Goal: Task Accomplishment & Management: Manage account settings

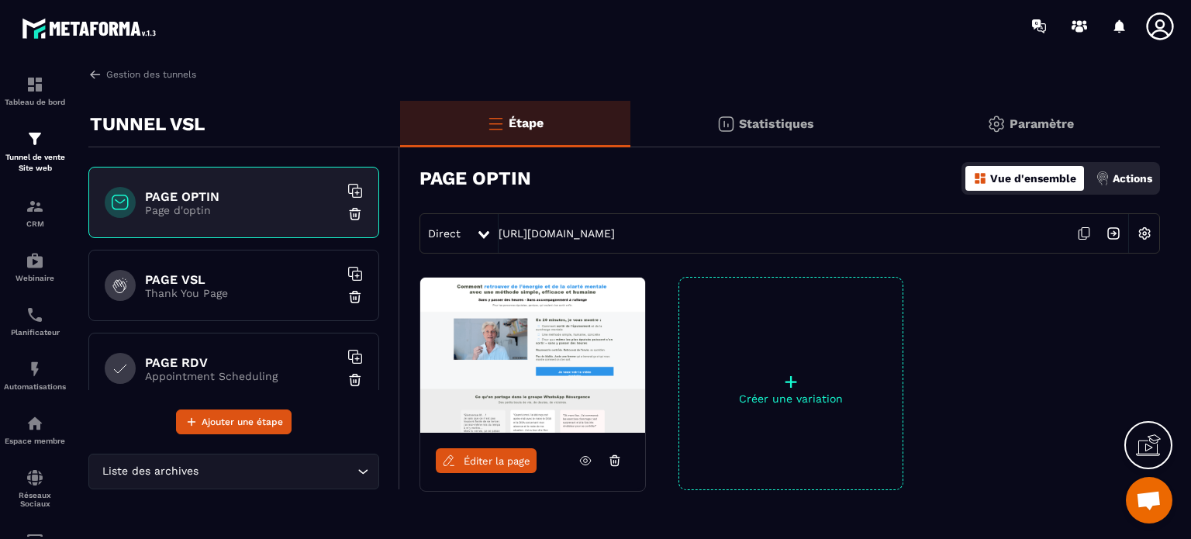
click at [422, 43] on div at bounding box center [686, 26] width 1009 height 52
click at [726, 235] on div "Direct https://www.lisepollet.com/etude-de-cas" at bounding box center [790, 233] width 741 height 40
click at [482, 461] on span "Éditer la page" at bounding box center [497, 461] width 67 height 12
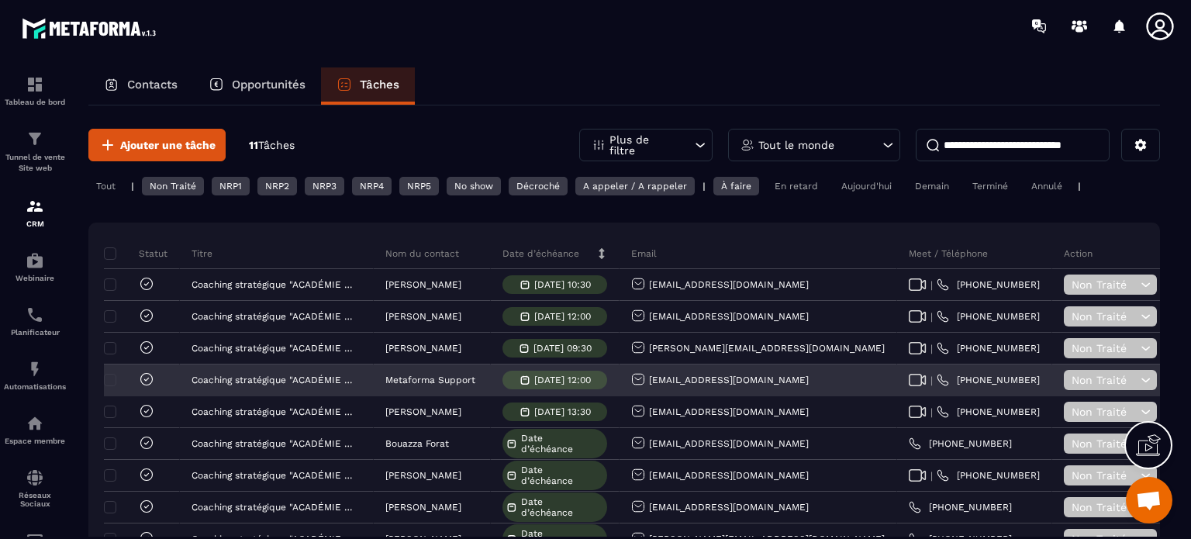
scroll to position [155, 0]
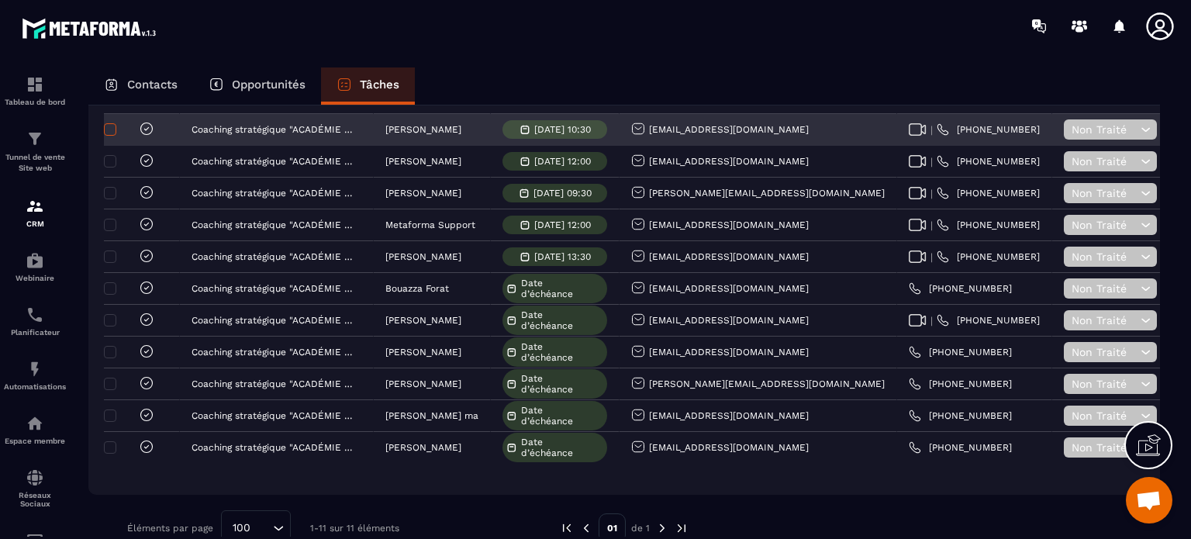
click at [111, 127] on span at bounding box center [110, 129] width 12 height 12
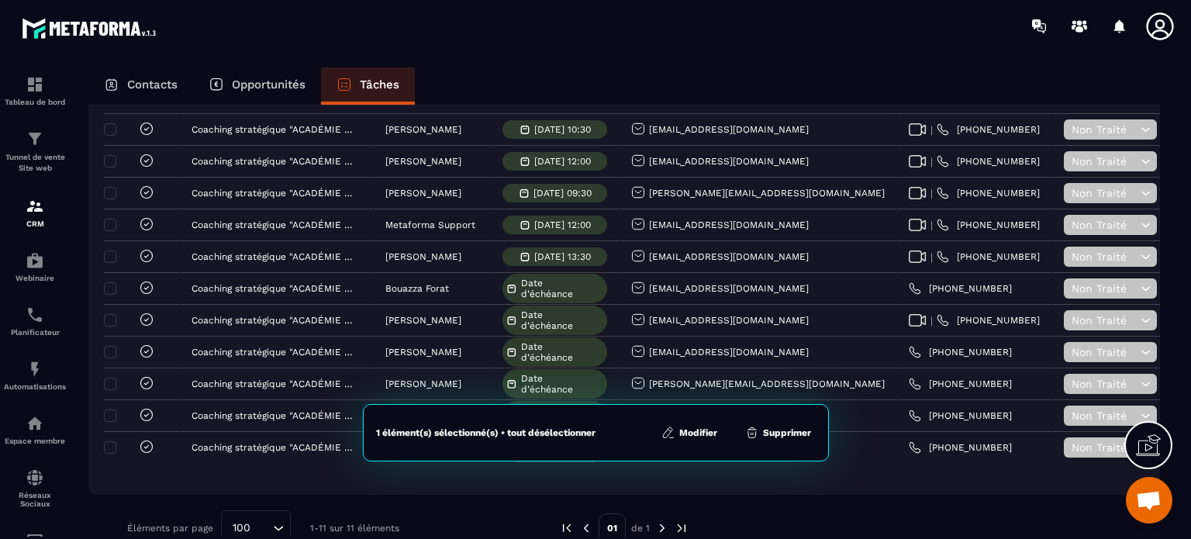
click at [780, 434] on button "Supprimer" at bounding box center [778, 433] width 75 height 16
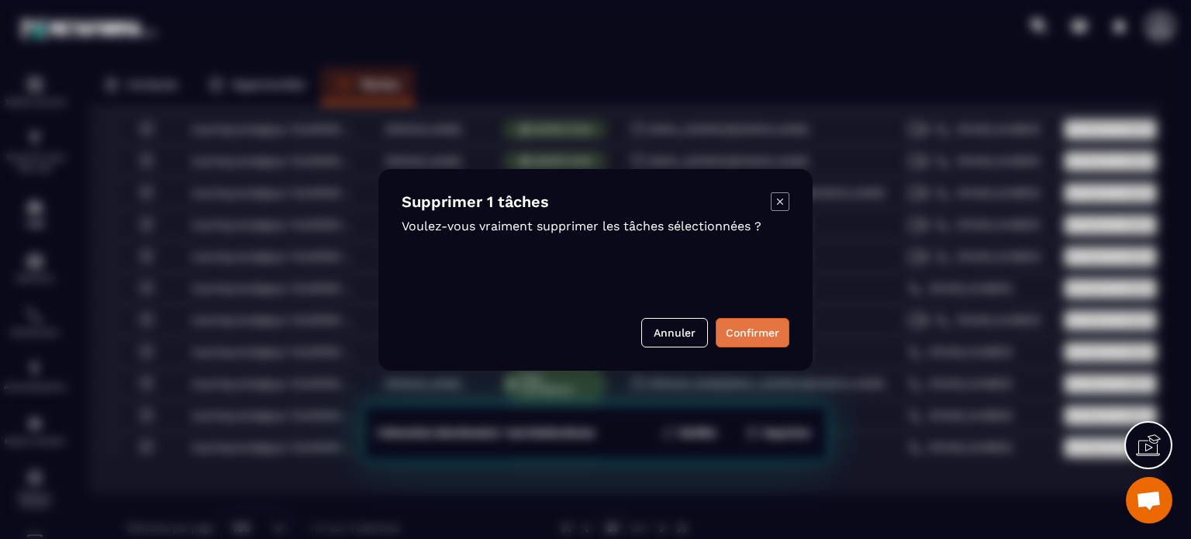
click at [748, 327] on button "Confirmer" at bounding box center [753, 332] width 74 height 29
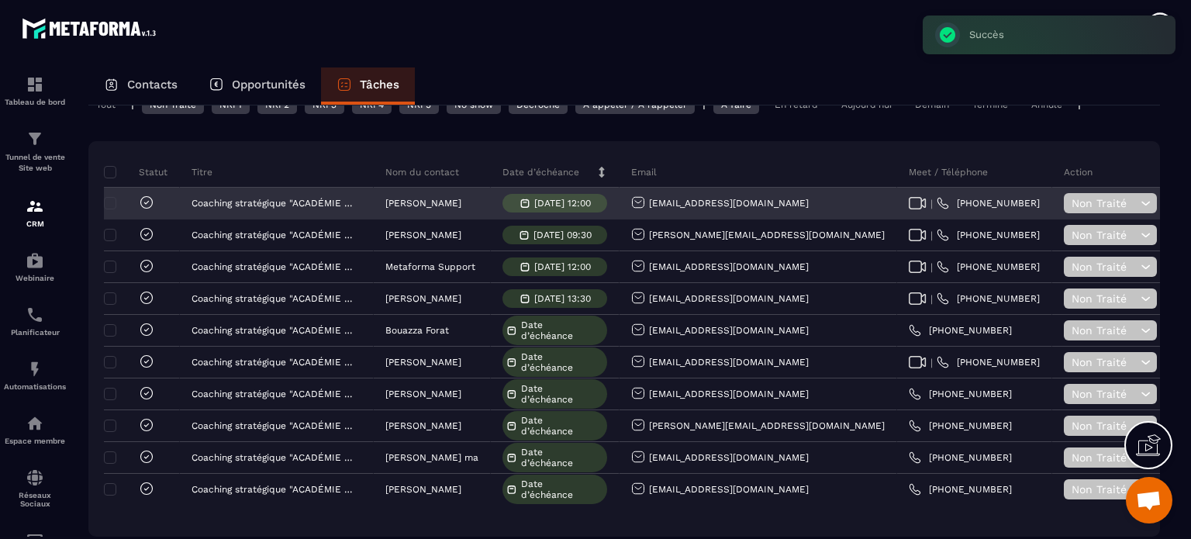
click at [147, 201] on icon at bounding box center [146, 202] width 5 height 3
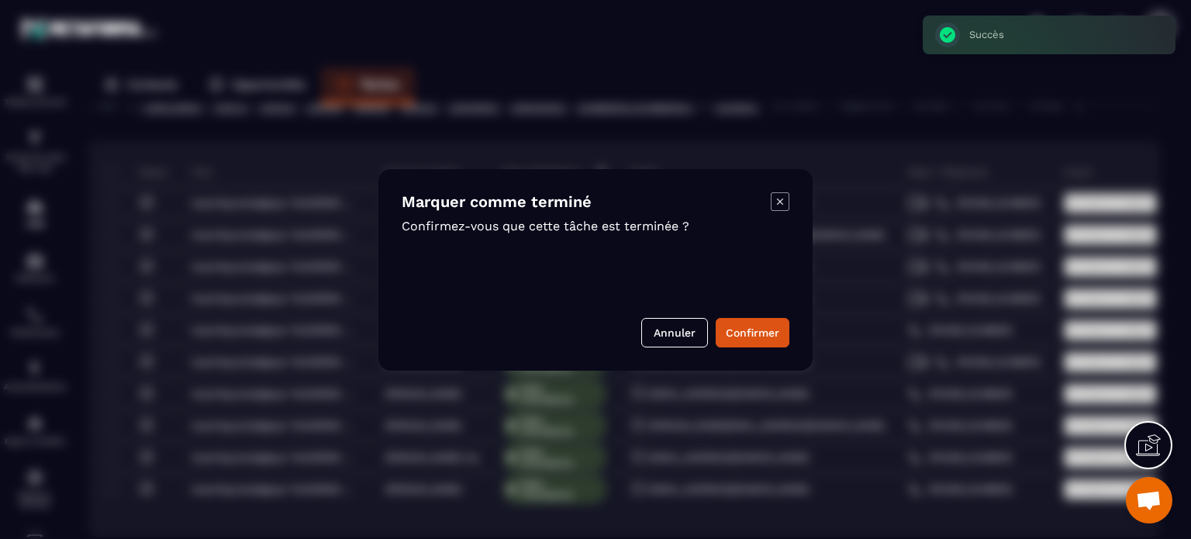
click at [761, 328] on button "Confirmer" at bounding box center [753, 332] width 74 height 29
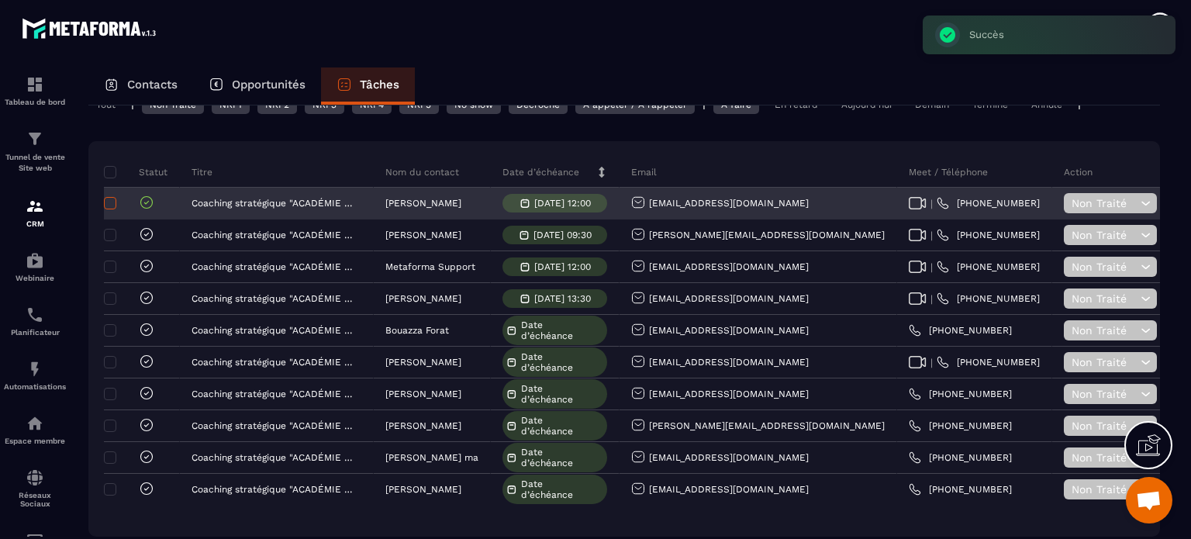
click at [109, 204] on span at bounding box center [110, 203] width 12 height 12
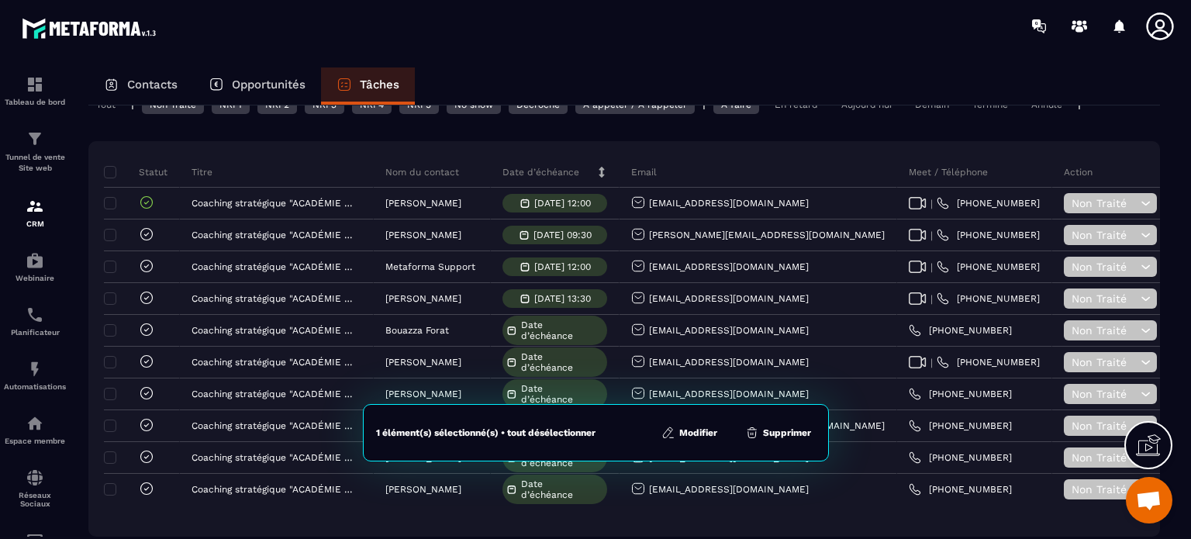
click at [779, 430] on button "Supprimer" at bounding box center [778, 433] width 75 height 16
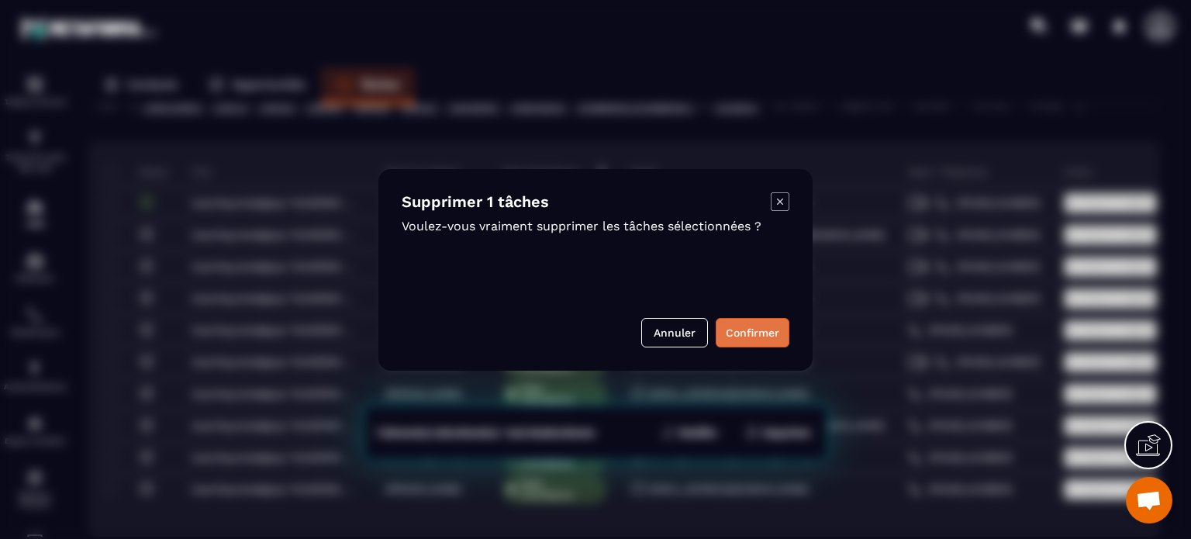
click at [748, 333] on button "Confirmer" at bounding box center [753, 332] width 74 height 29
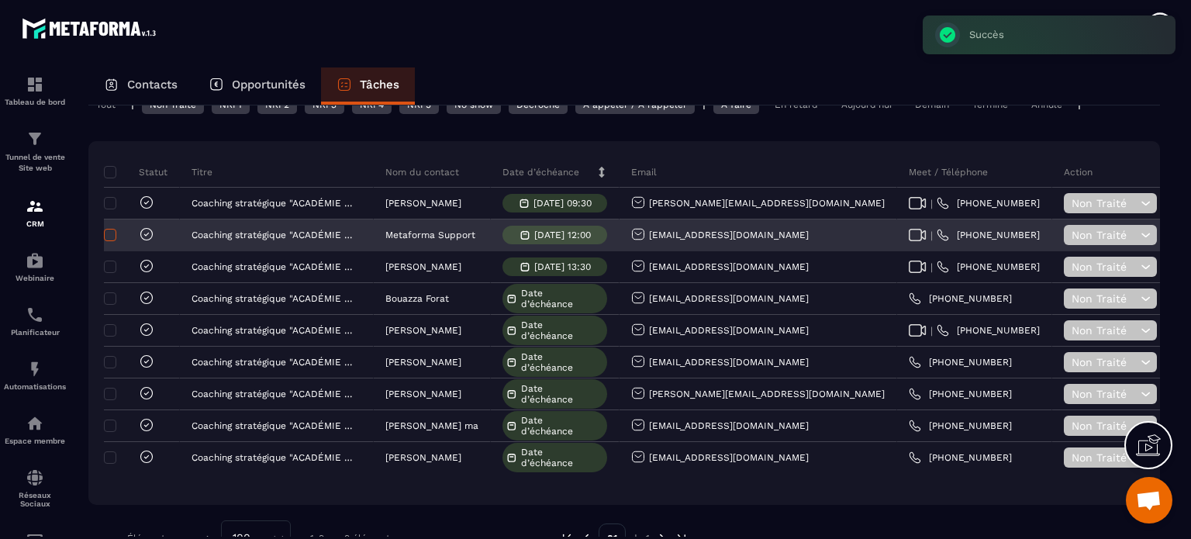
click at [113, 238] on span at bounding box center [110, 235] width 12 height 12
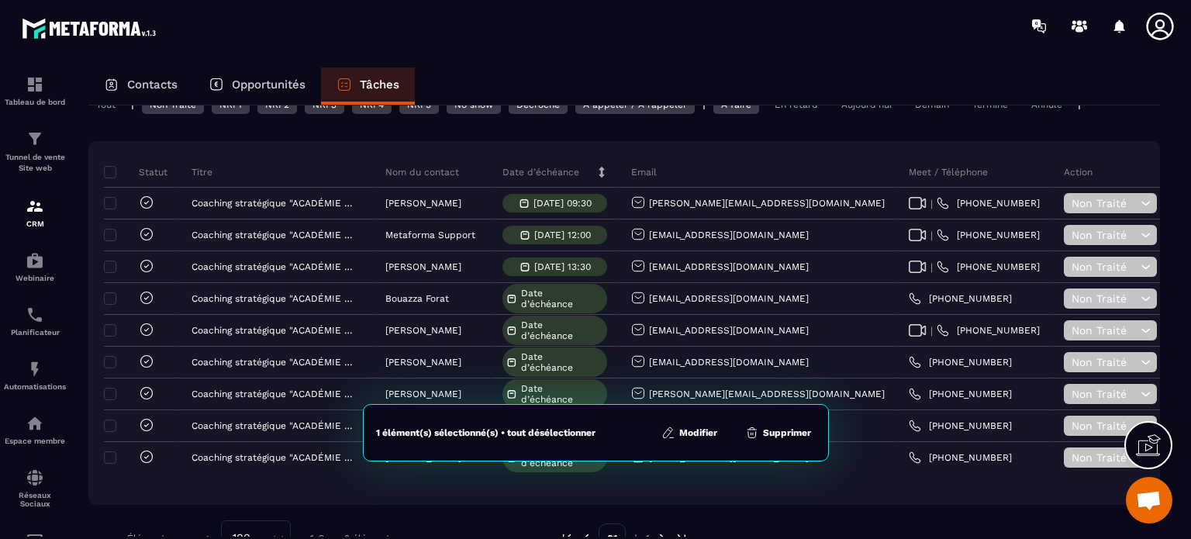
click at [683, 27] on div at bounding box center [686, 26] width 1009 height 52
click at [669, 486] on div "Statut Titre Nom du contact Date d’échéance Email Meet / Téléphone Action Respo…" at bounding box center [624, 323] width 1072 height 364
click at [936, 489] on div "Statut Titre Nom du contact Date d’échéance Email Meet / Téléphone Action Respo…" at bounding box center [624, 323] width 1072 height 364
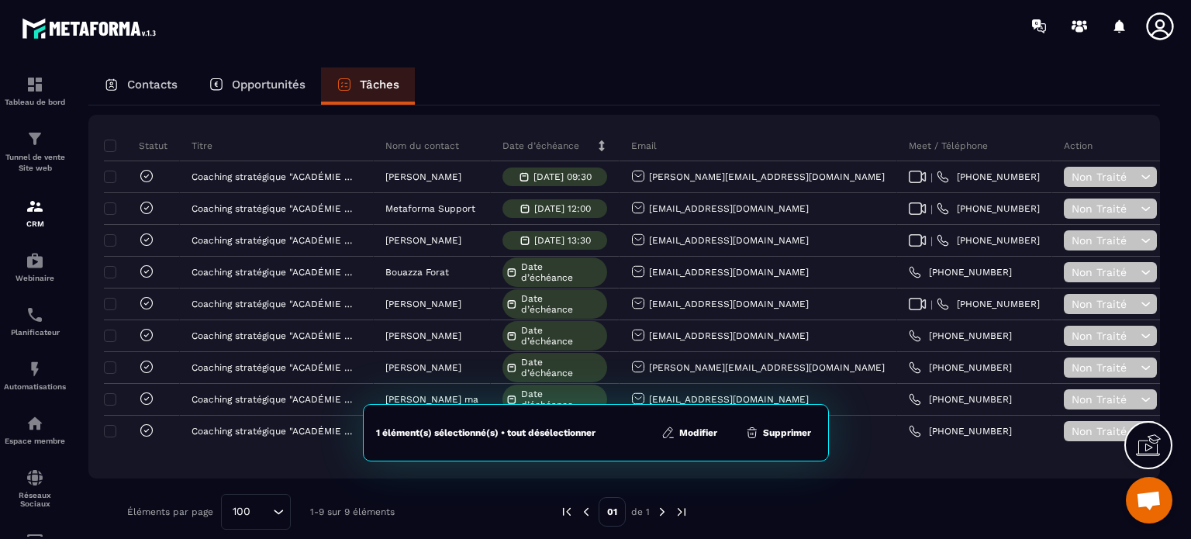
scroll to position [123, 0]
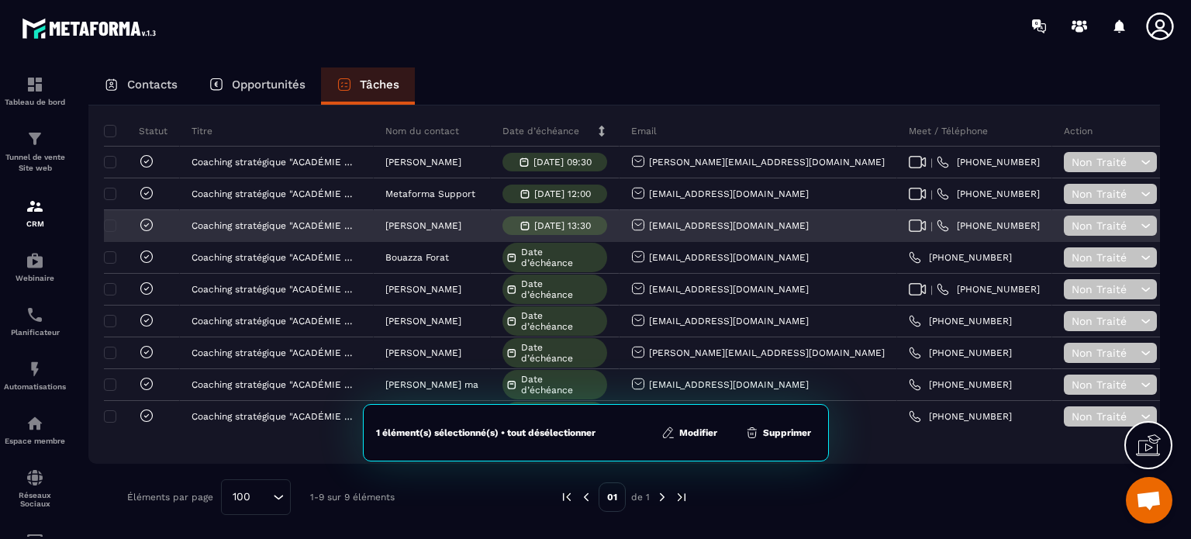
click at [541, 222] on p "[DATE] 13:30" at bounding box center [562, 225] width 57 height 11
